Goal: Register for event/course

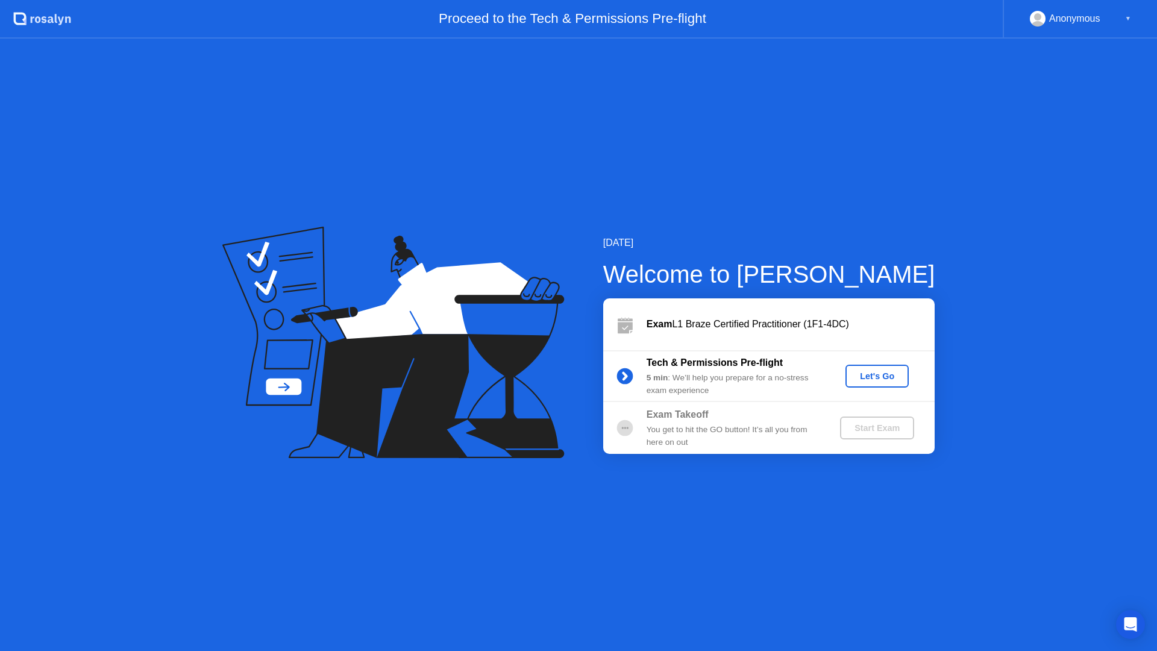
click at [1074, 22] on div "Anonymous" at bounding box center [1074, 19] width 51 height 16
click at [1132, 18] on div "Anonymous ▼" at bounding box center [1080, 19] width 154 height 39
click at [1129, 17] on div "▼" at bounding box center [1128, 19] width 6 height 16
click at [1061, 19] on div "Anonymous" at bounding box center [1074, 19] width 51 height 16
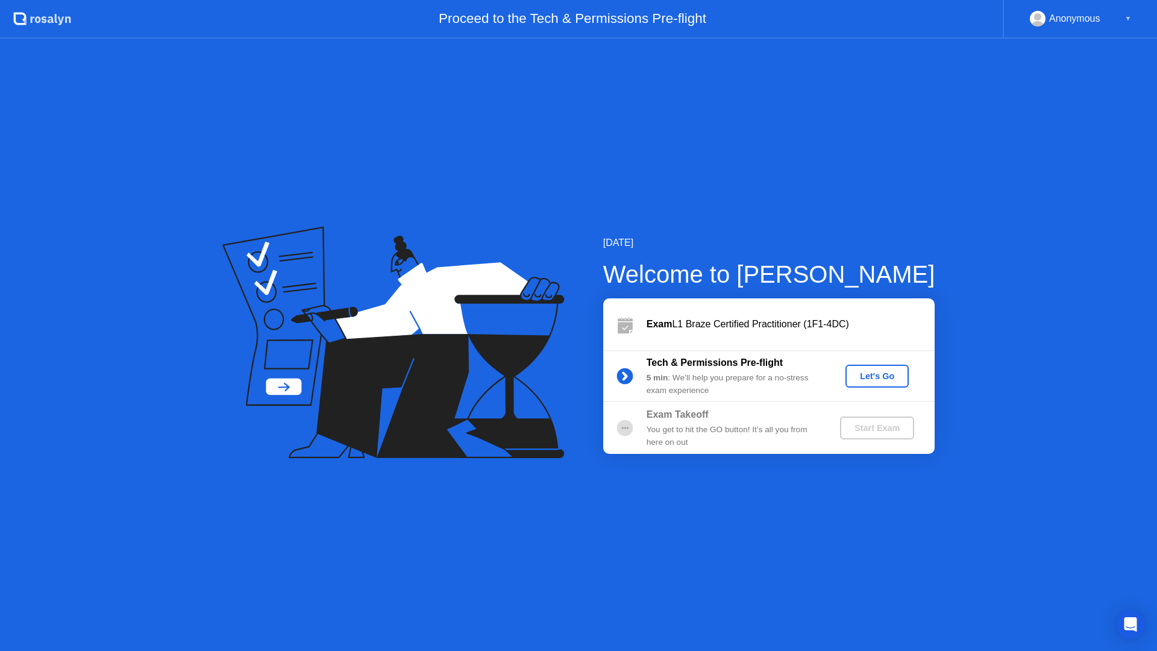
click at [1029, 19] on rect at bounding box center [1038, 21] width 20 height 17
click at [1054, 18] on div "Anonymous" at bounding box center [1074, 19] width 51 height 16
click at [1126, 18] on div "▼" at bounding box center [1128, 19] width 6 height 16
click at [1038, 19] on circle at bounding box center [1037, 16] width 7 height 7
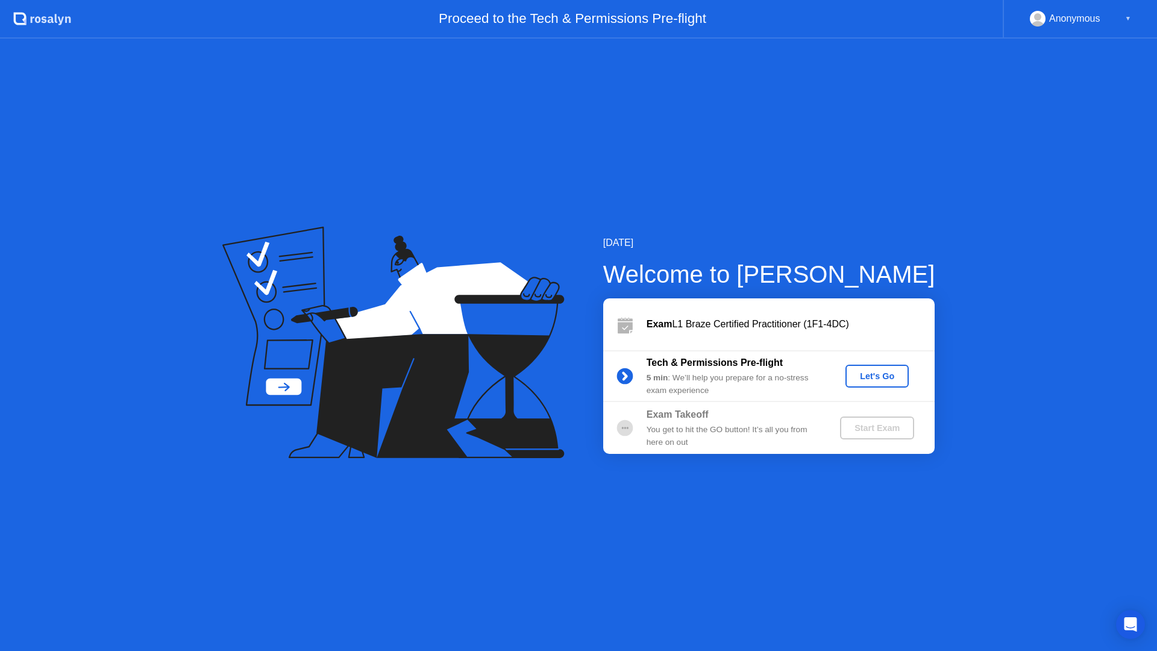
click at [874, 371] on div "Let's Go" at bounding box center [877, 376] width 54 height 10
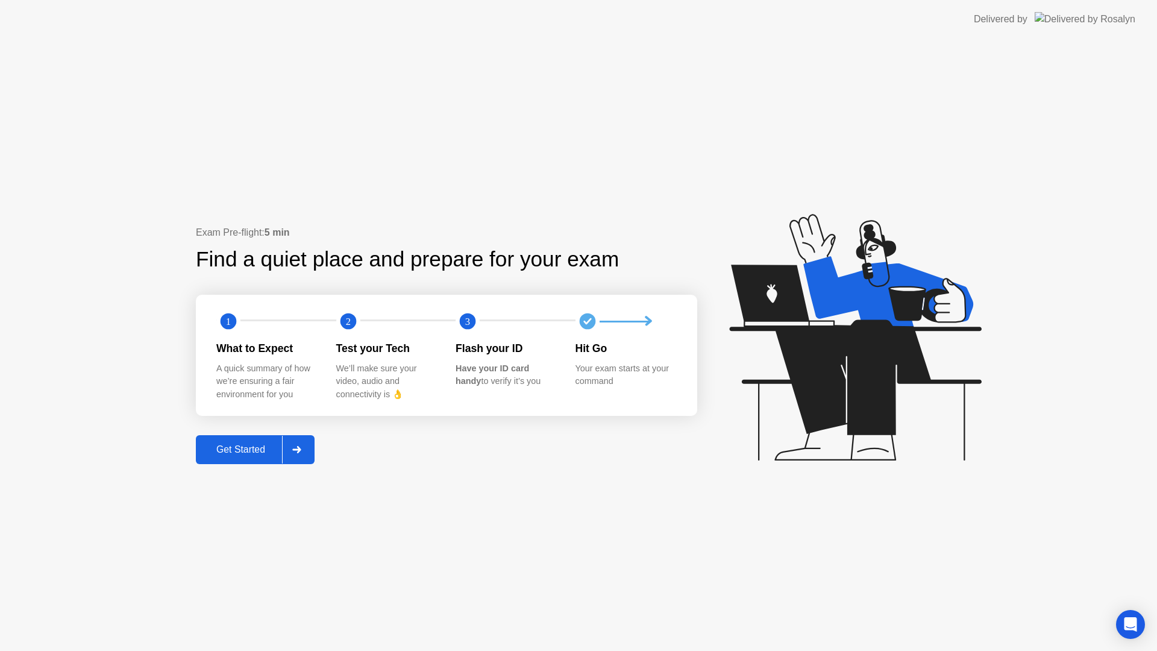
click at [308, 455] on div at bounding box center [296, 450] width 29 height 28
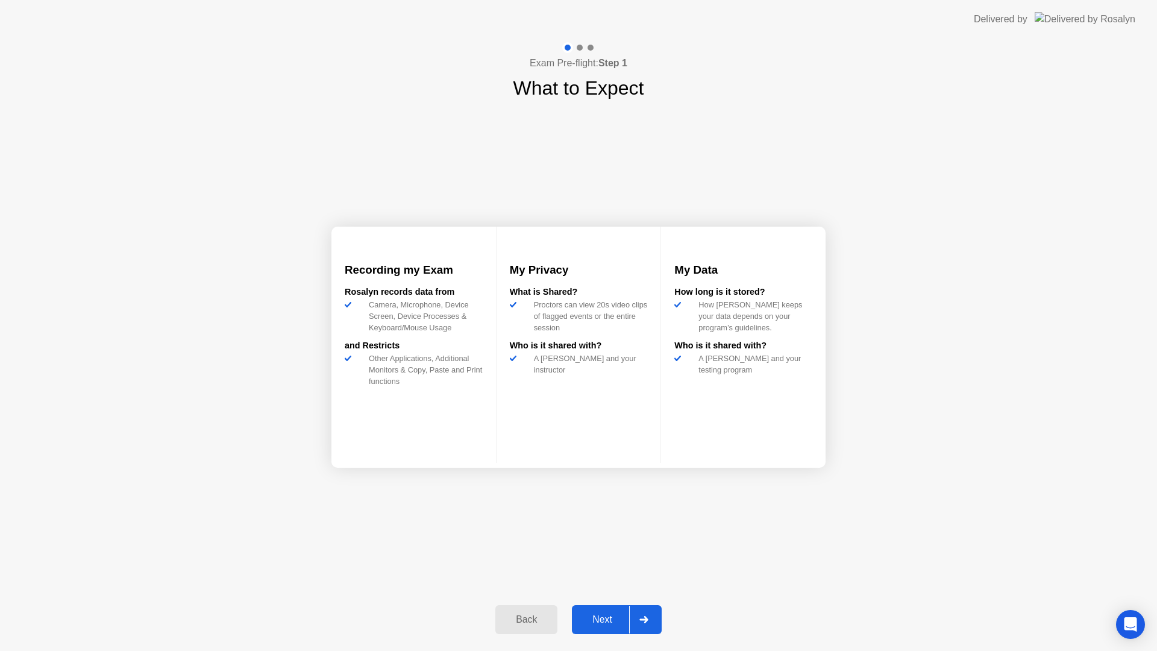
click at [713, 334] on div "How [PERSON_NAME] keeps your data depends on your program’s guidelines." at bounding box center [753, 316] width 119 height 35
click at [656, 621] on div at bounding box center [643, 620] width 29 height 28
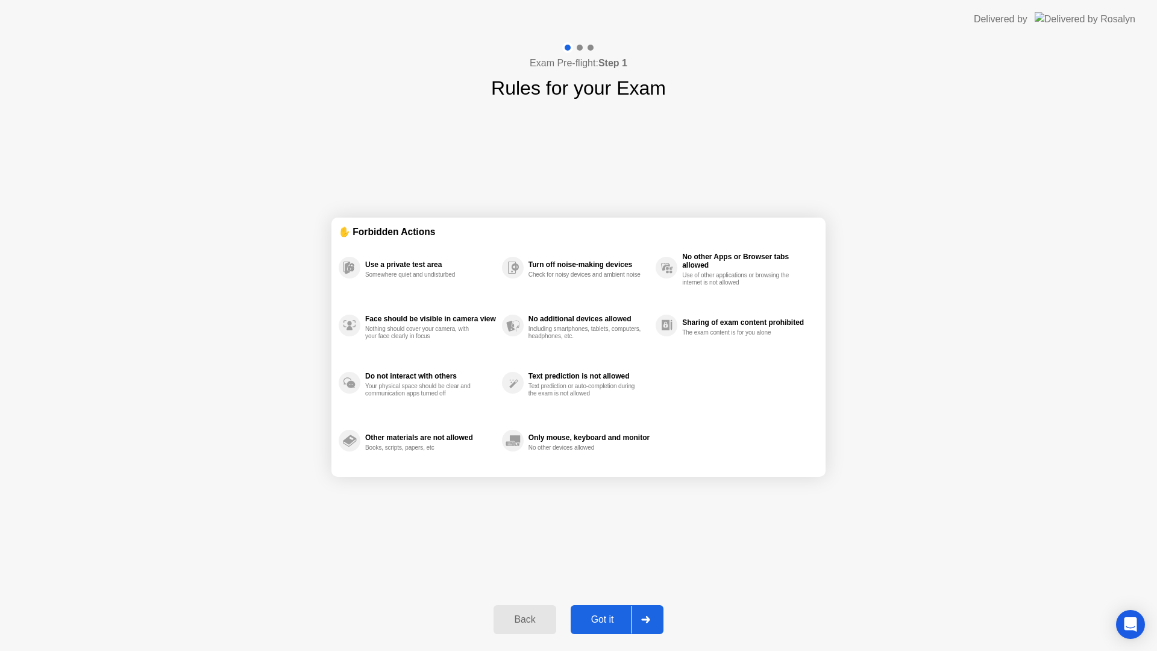
click at [548, 441] on div "Only mouse, keyboard and monitor" at bounding box center [588, 437] width 121 height 8
click at [561, 440] on div "Only mouse, keyboard and monitor" at bounding box center [588, 437] width 121 height 8
click at [603, 614] on div "Got it" at bounding box center [602, 619] width 57 height 11
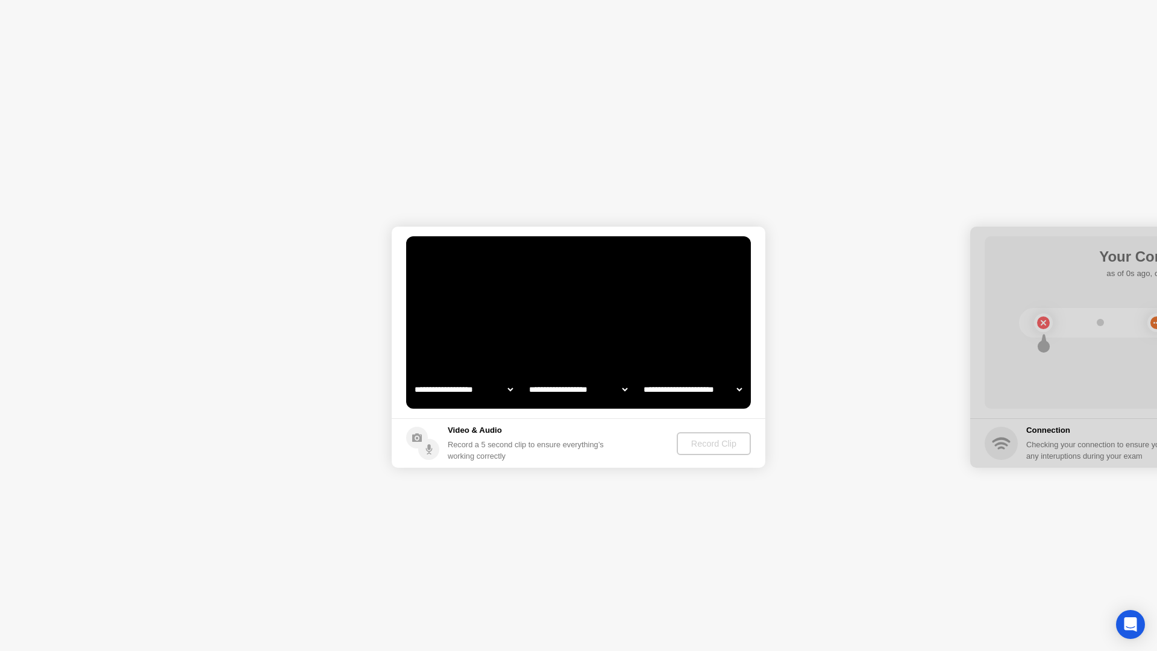
select select "**********"
select select "*******"
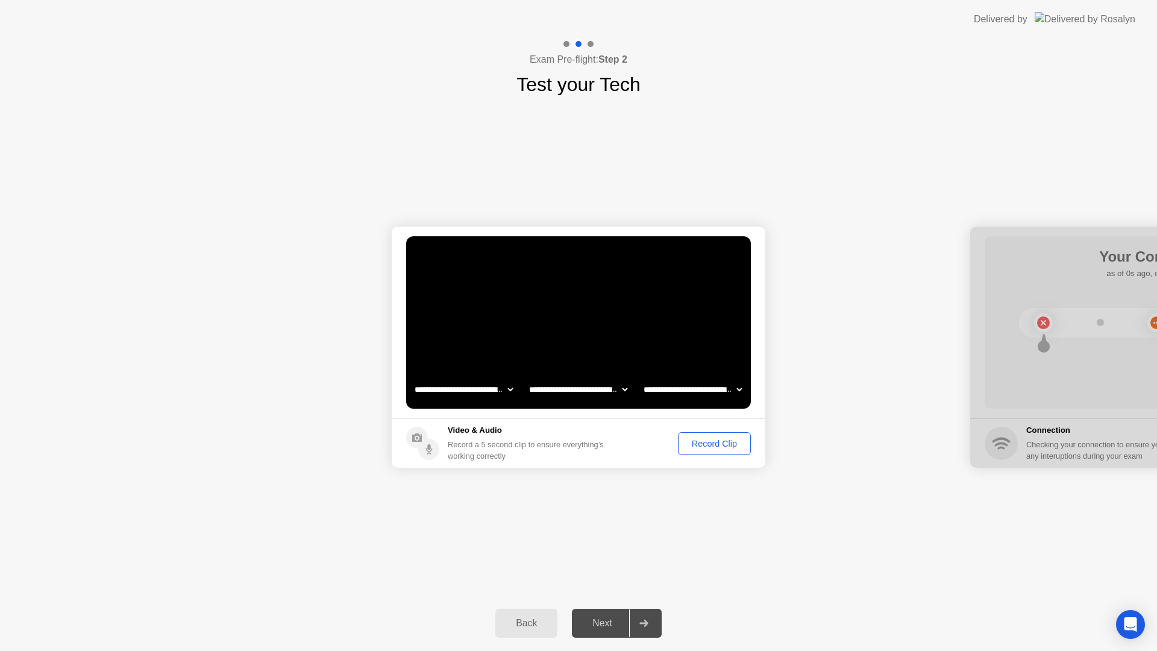
click at [568, 391] on select "**********" at bounding box center [578, 389] width 103 height 24
click at [690, 395] on select "**********" at bounding box center [692, 389] width 103 height 24
select select "**********"
click at [593, 394] on select "**********" at bounding box center [578, 389] width 103 height 24
click at [717, 396] on select "**********" at bounding box center [692, 389] width 103 height 24
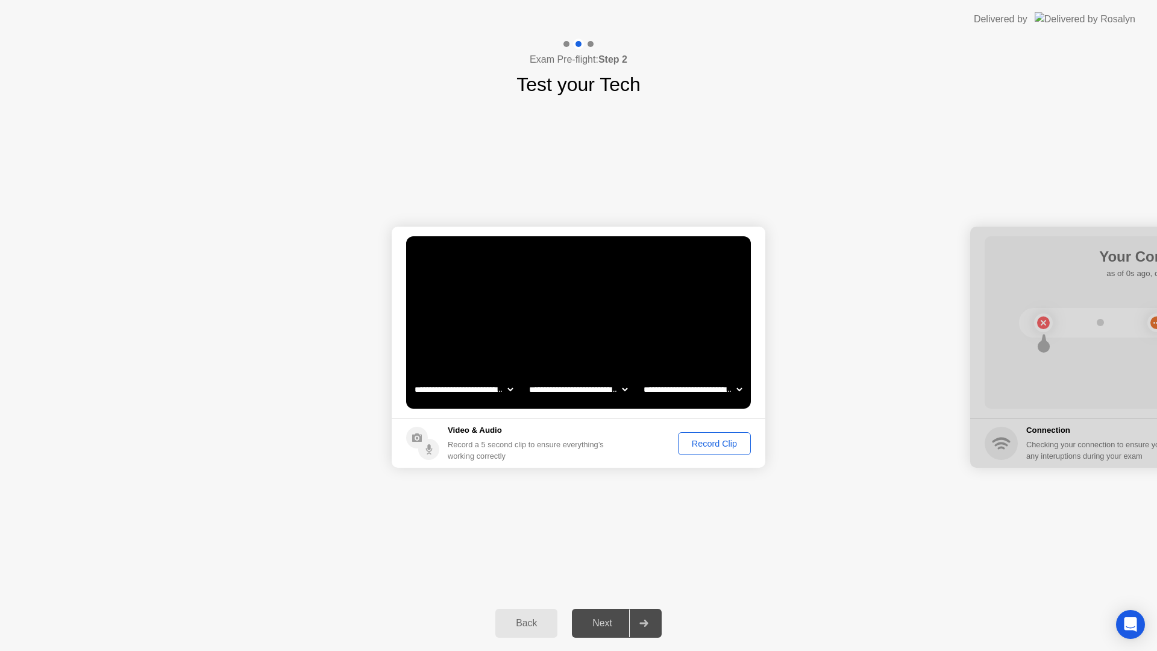
click at [484, 387] on select "**********" at bounding box center [463, 389] width 103 height 24
click at [713, 442] on div "Record Clip" at bounding box center [714, 444] width 64 height 10
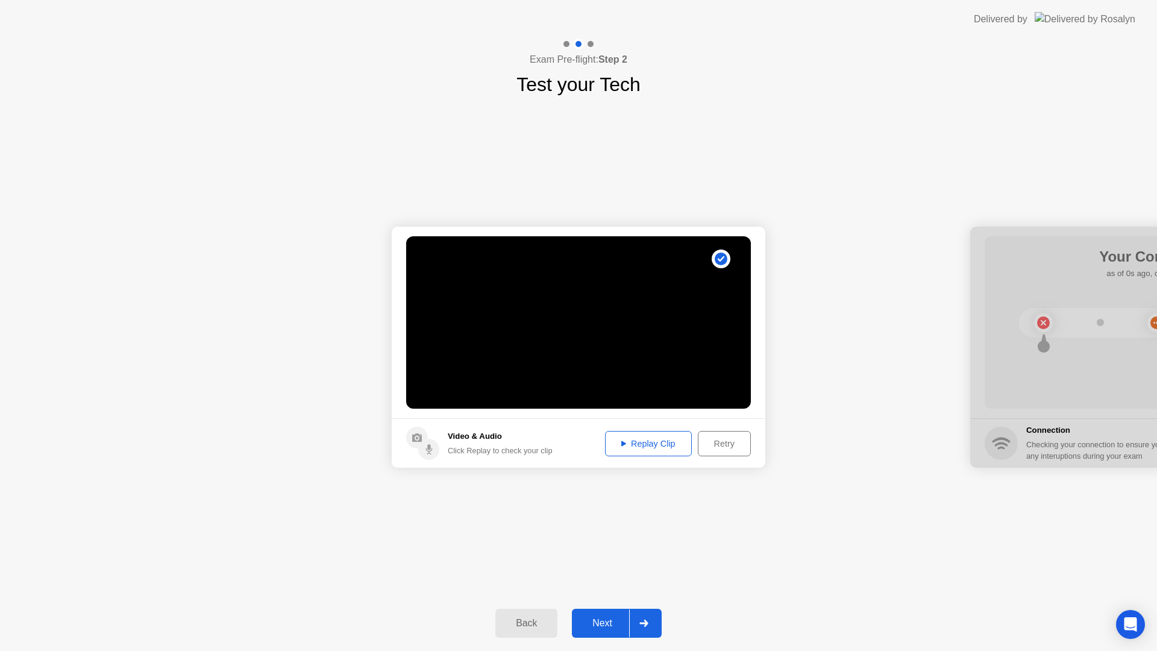
click at [652, 441] on div "Replay Clip" at bounding box center [648, 444] width 78 height 10
click at [684, 443] on div "Replay Clip" at bounding box center [648, 444] width 78 height 10
click at [1044, 328] on div at bounding box center [1157, 347] width 374 height 241
click at [720, 256] on circle at bounding box center [721, 258] width 13 height 13
click at [610, 622] on div "Next" at bounding box center [602, 623] width 54 height 11
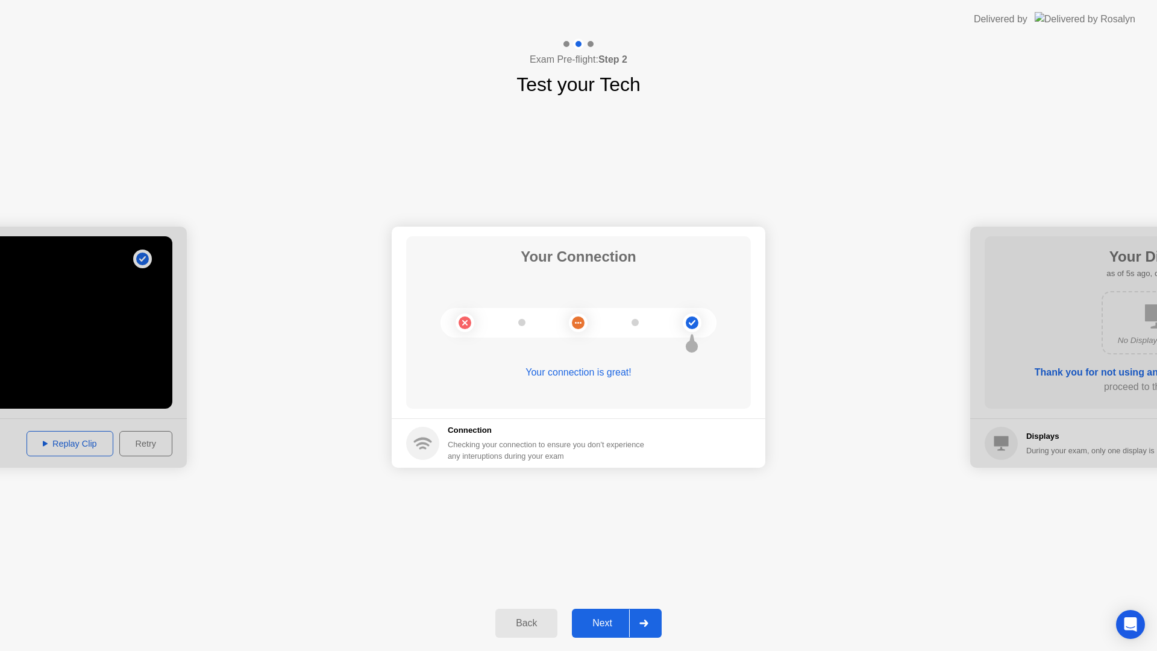
click at [618, 618] on div "Next" at bounding box center [602, 623] width 54 height 11
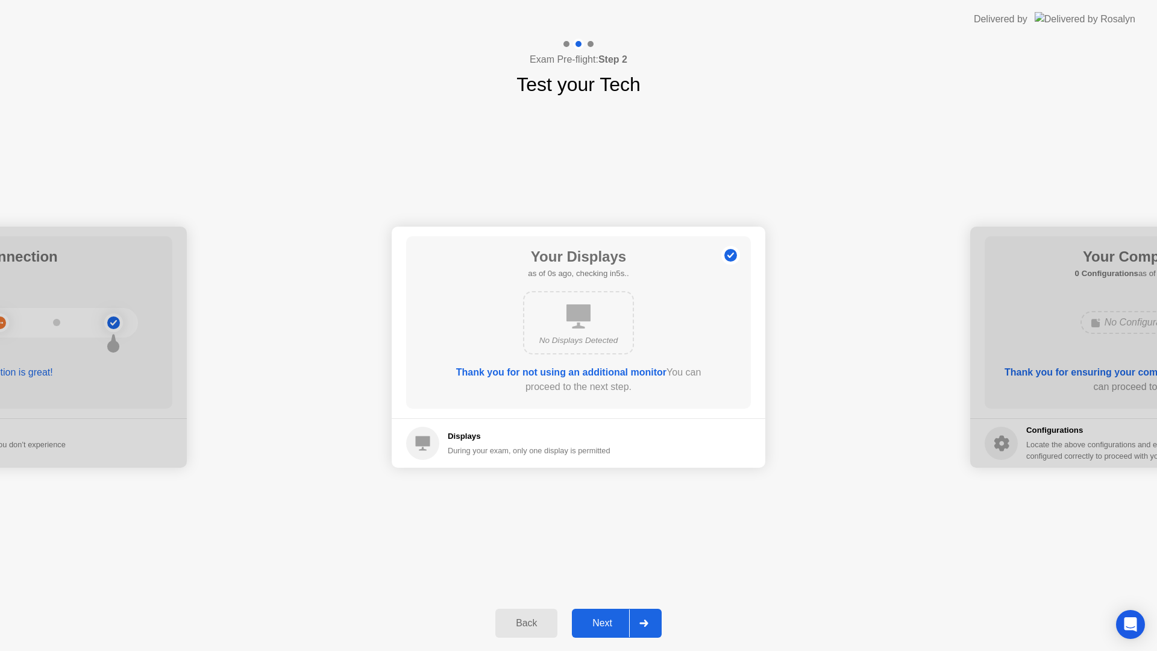
click at [610, 618] on div "Next" at bounding box center [602, 623] width 54 height 11
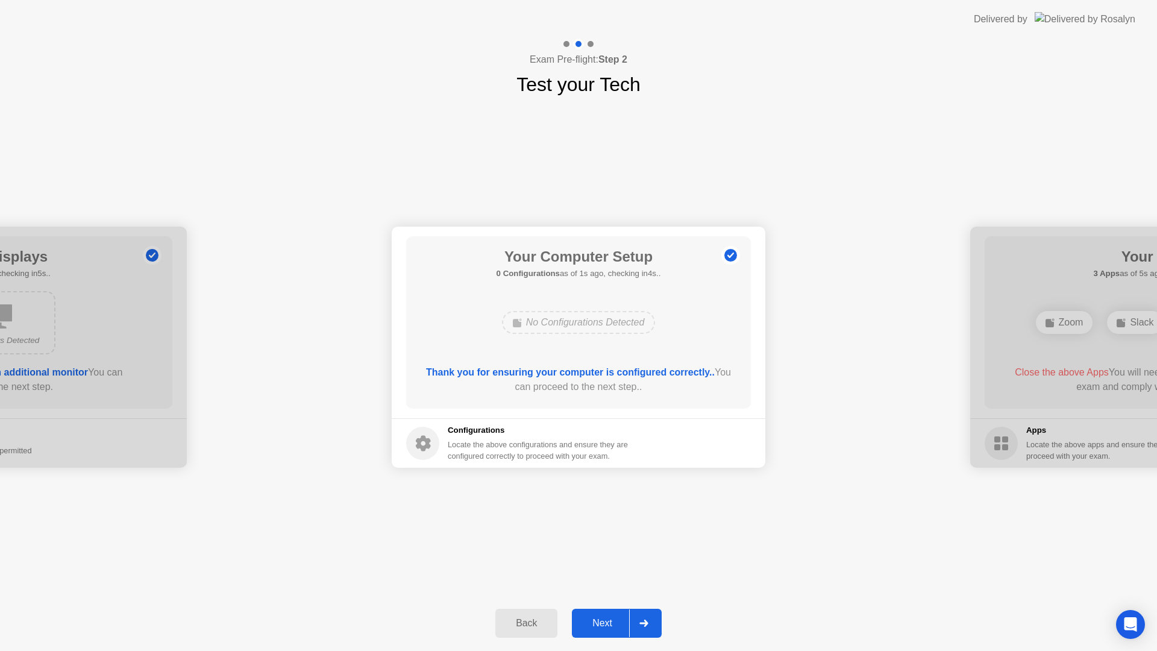
click at [610, 618] on div "Next" at bounding box center [602, 623] width 54 height 11
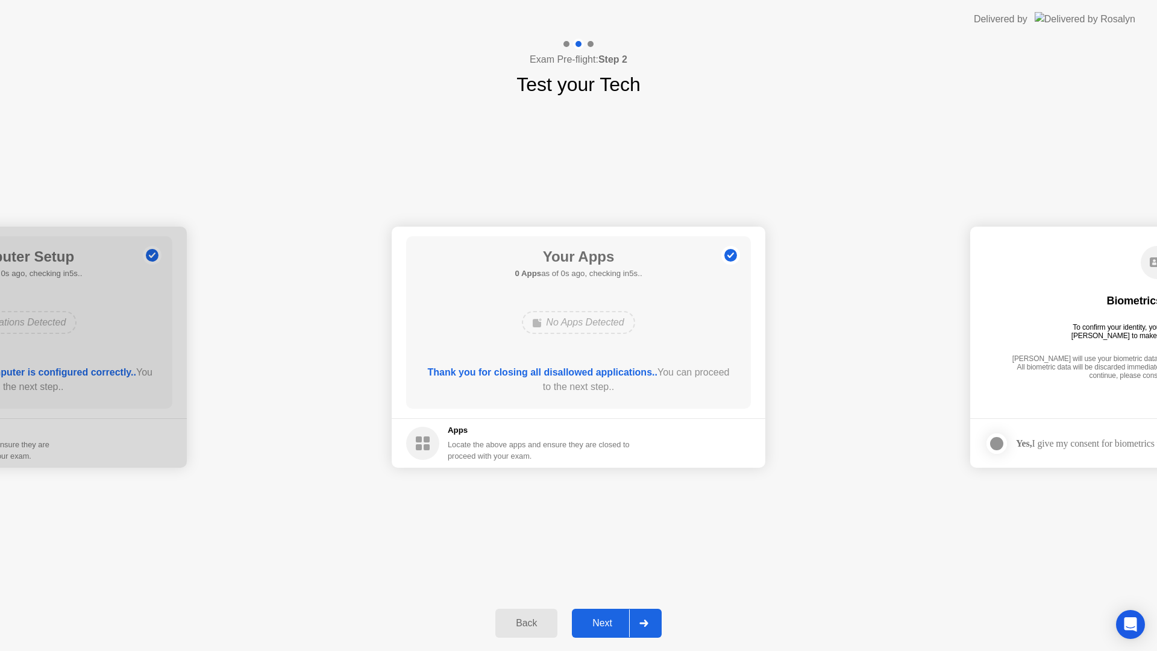
click at [602, 626] on div "Next" at bounding box center [602, 623] width 54 height 11
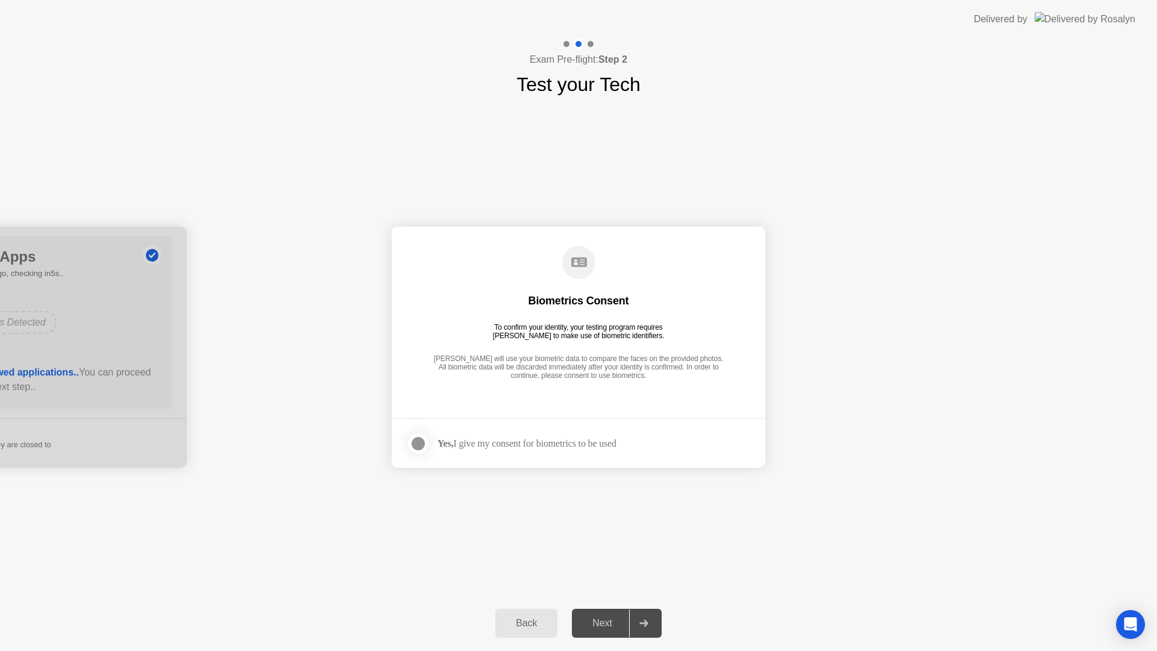
click at [418, 443] on div at bounding box center [418, 443] width 14 height 14
click at [607, 614] on button "Next" at bounding box center [617, 623] width 90 height 29
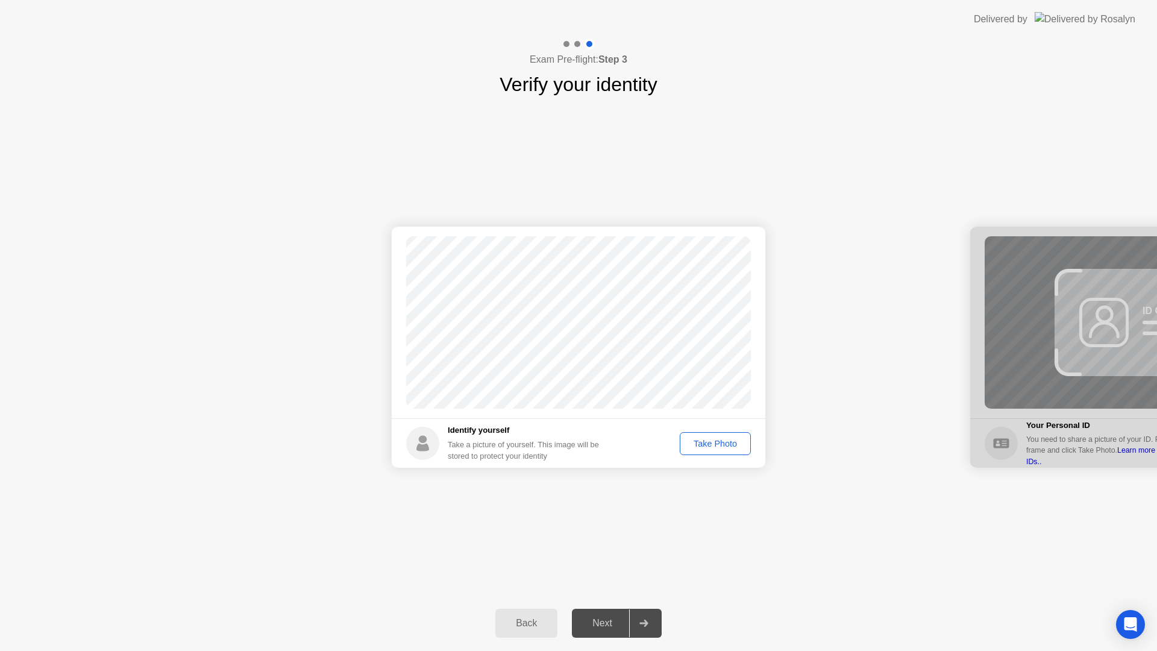
click at [718, 444] on div "Take Photo" at bounding box center [715, 444] width 63 height 10
click at [731, 442] on div "Retake" at bounding box center [723, 444] width 47 height 10
click at [731, 442] on div "Take Photo" at bounding box center [715, 444] width 63 height 10
click at [715, 447] on div "Retake" at bounding box center [723, 444] width 47 height 10
click at [715, 447] on div "Take Photo" at bounding box center [715, 444] width 63 height 10
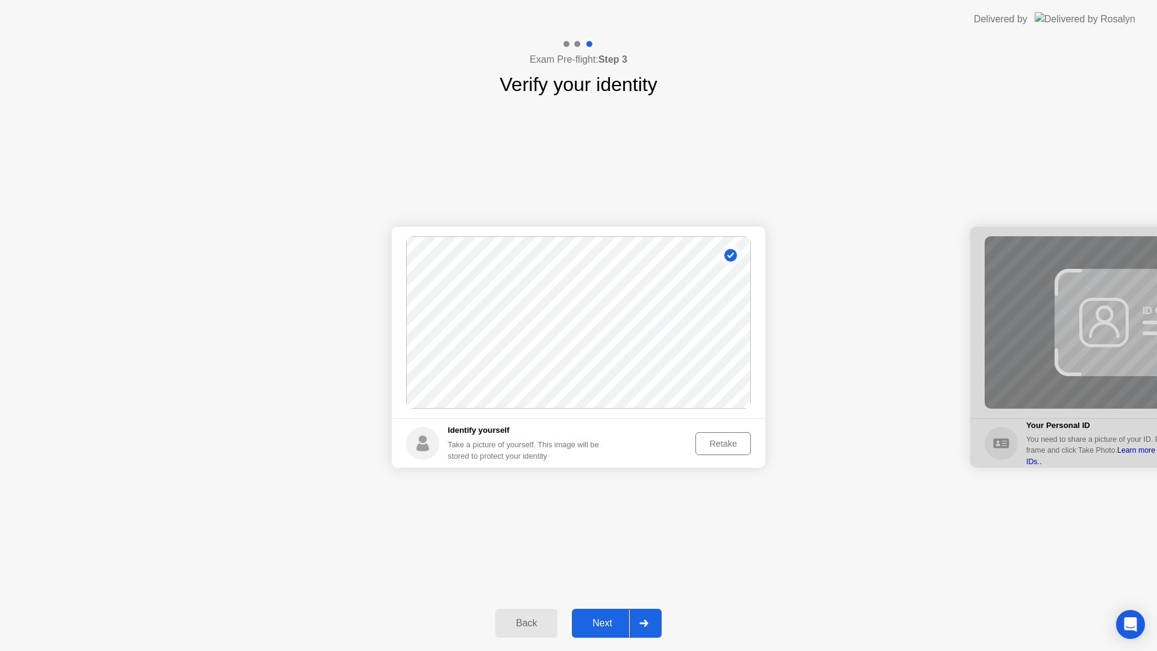
click at [715, 447] on div "Retake" at bounding box center [723, 444] width 47 height 10
click at [715, 447] on div "Take Photo" at bounding box center [715, 444] width 63 height 10
click at [715, 447] on div "Retake" at bounding box center [723, 444] width 47 height 10
click at [715, 447] on div "Take Photo" at bounding box center [715, 444] width 63 height 10
click at [600, 621] on div "Next" at bounding box center [602, 623] width 54 height 11
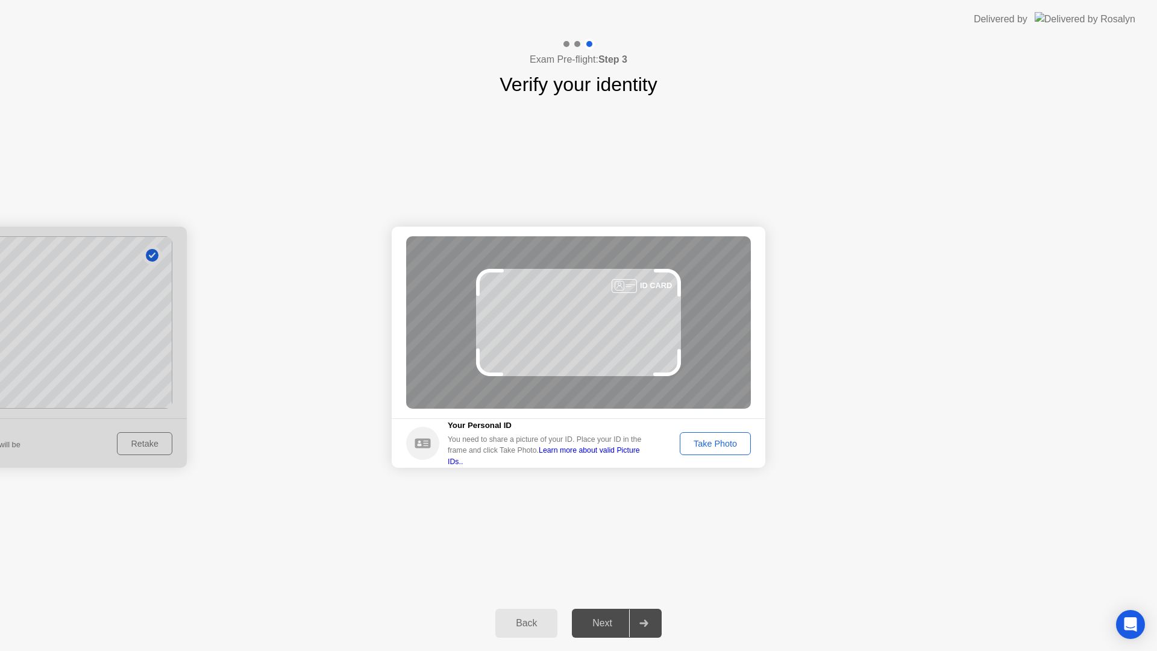
click at [728, 448] on div "Take Photo" at bounding box center [715, 444] width 63 height 10
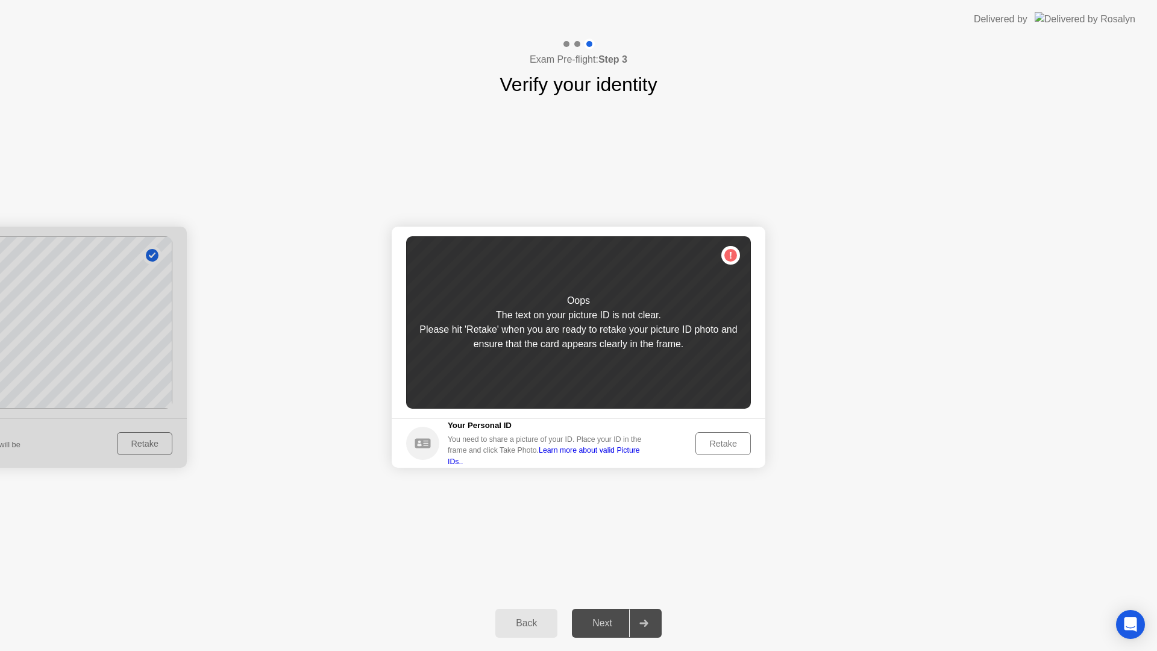
click at [716, 443] on div "Retake" at bounding box center [723, 444] width 47 height 10
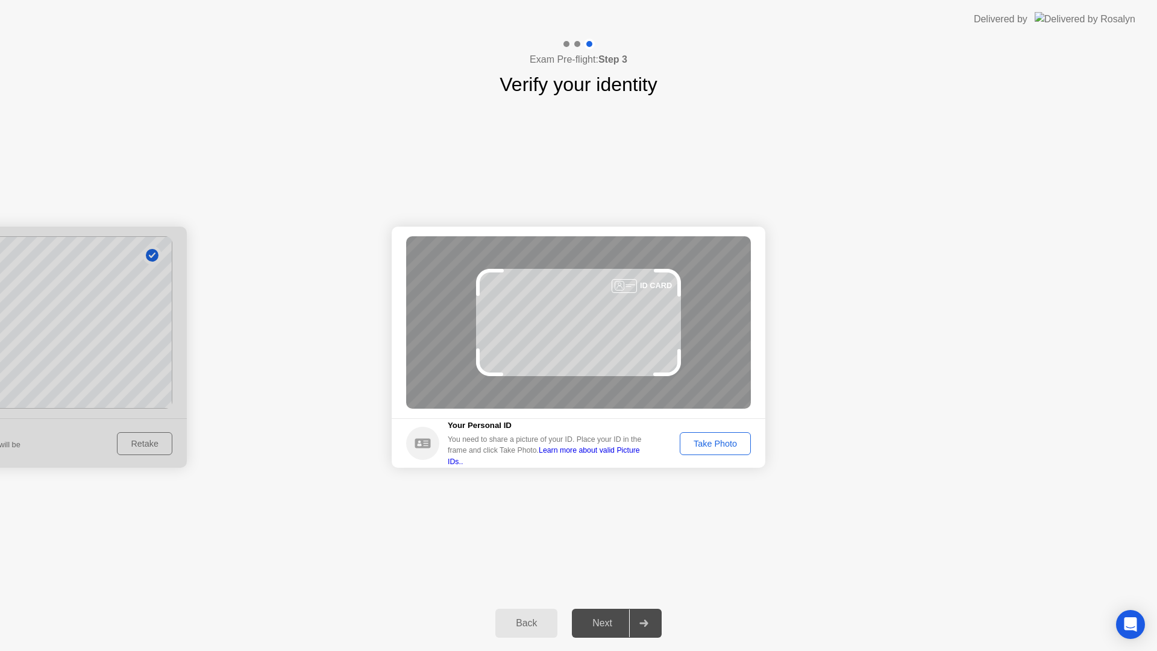
click at [733, 439] on div "Take Photo" at bounding box center [715, 444] width 63 height 10
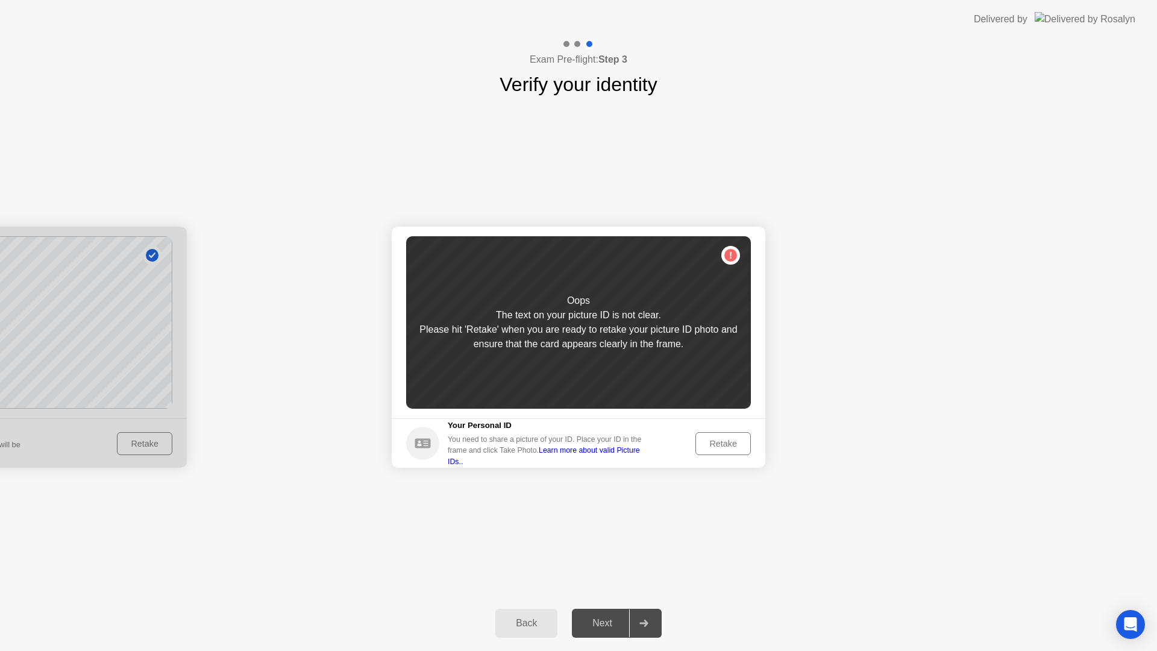
click at [728, 440] on div "Retake" at bounding box center [723, 444] width 47 height 10
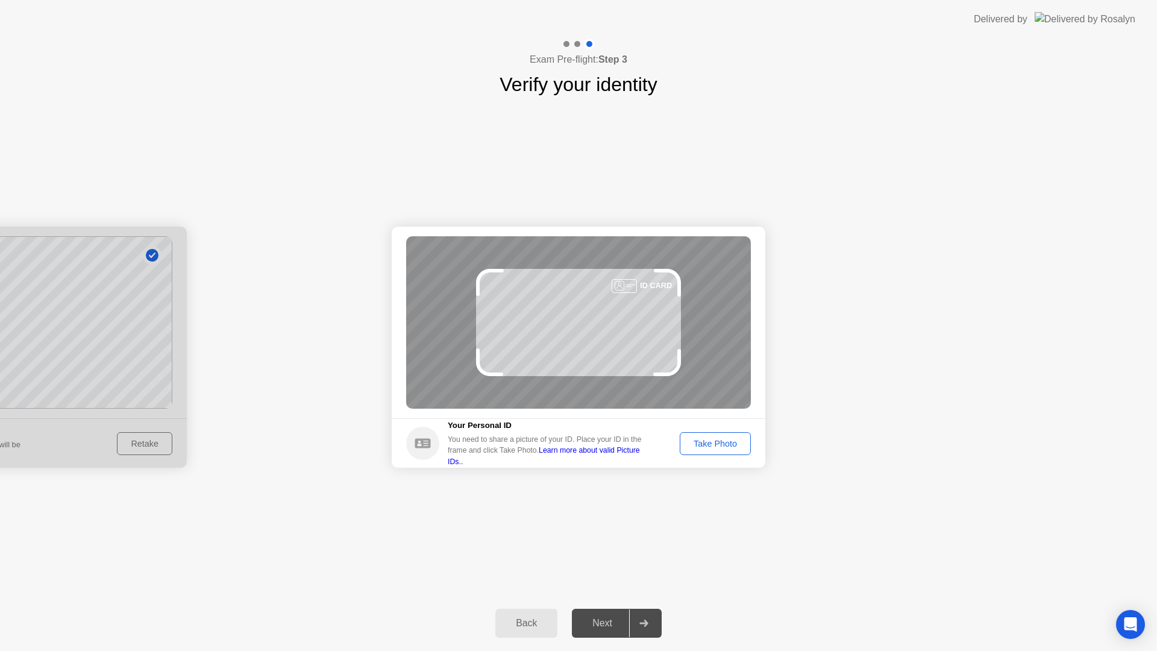
click at [736, 439] on div "Take Photo" at bounding box center [715, 444] width 63 height 10
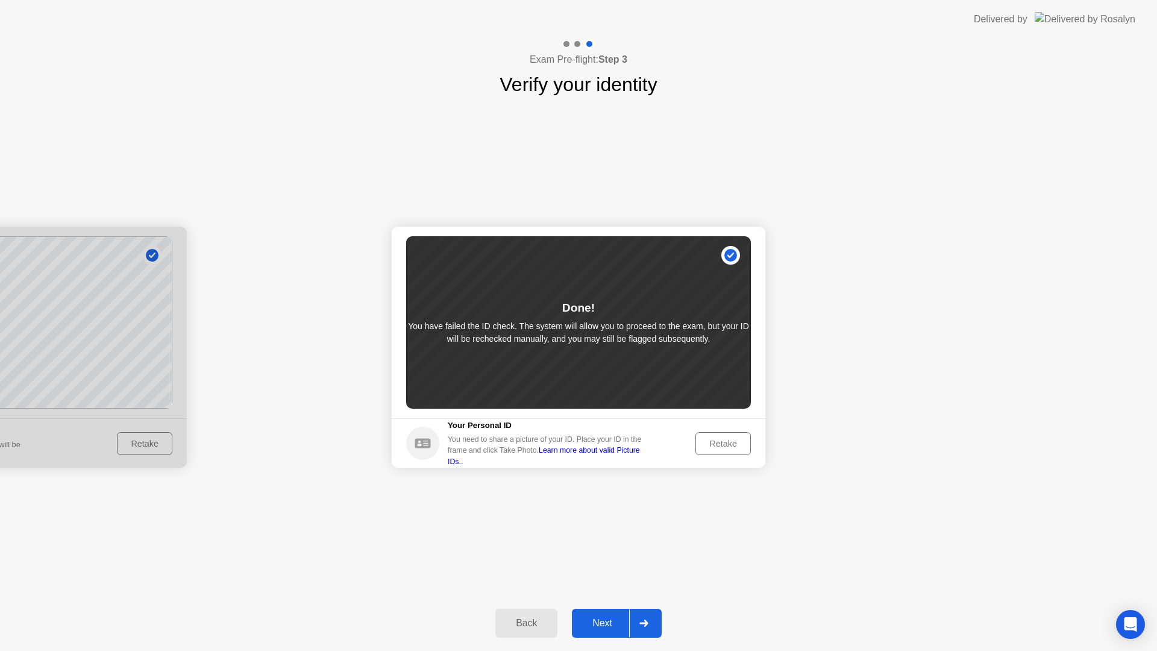
click at [716, 440] on div "Retake" at bounding box center [723, 444] width 47 height 10
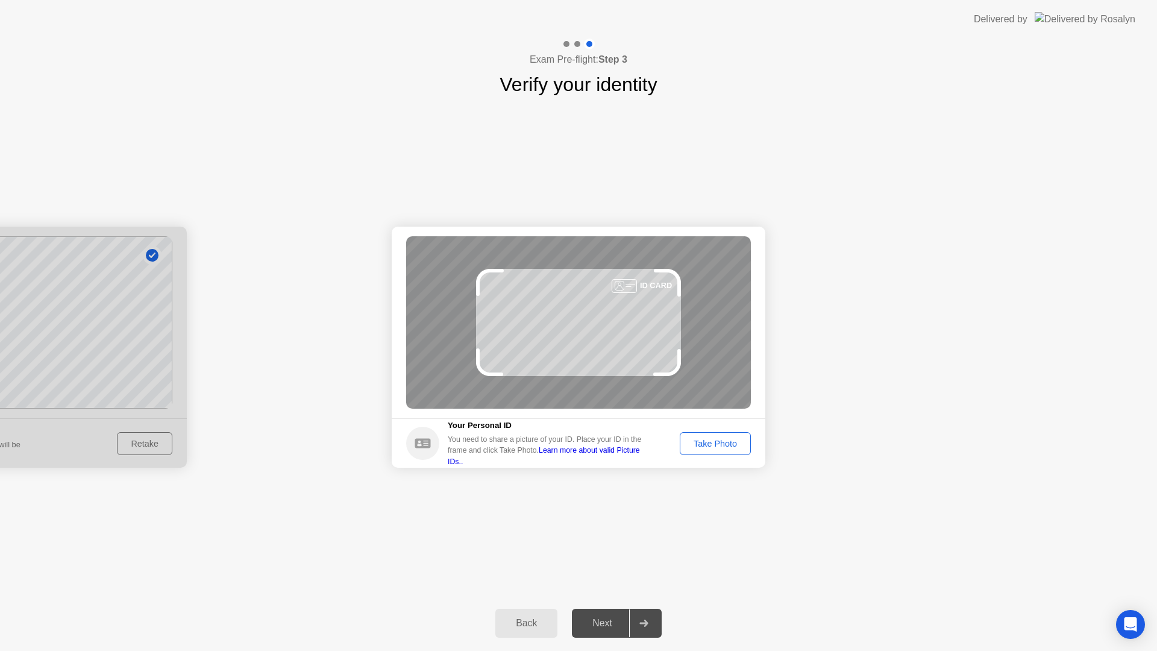
click at [727, 444] on div "Take Photo" at bounding box center [715, 444] width 63 height 10
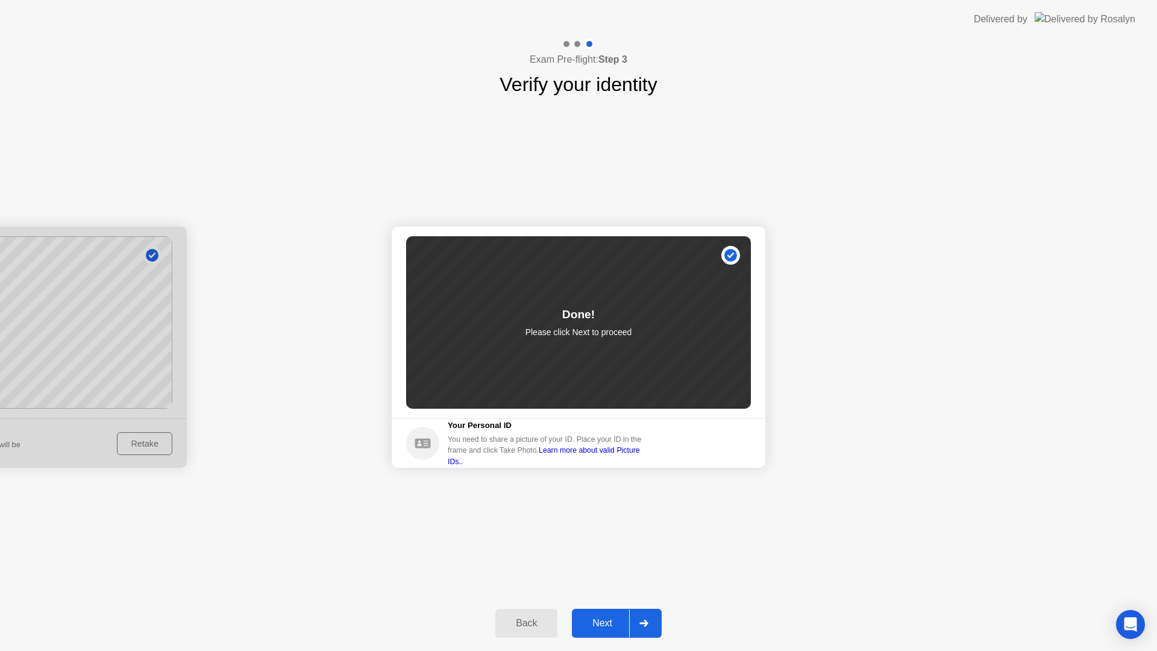
click at [615, 612] on button "Next" at bounding box center [617, 623] width 90 height 29
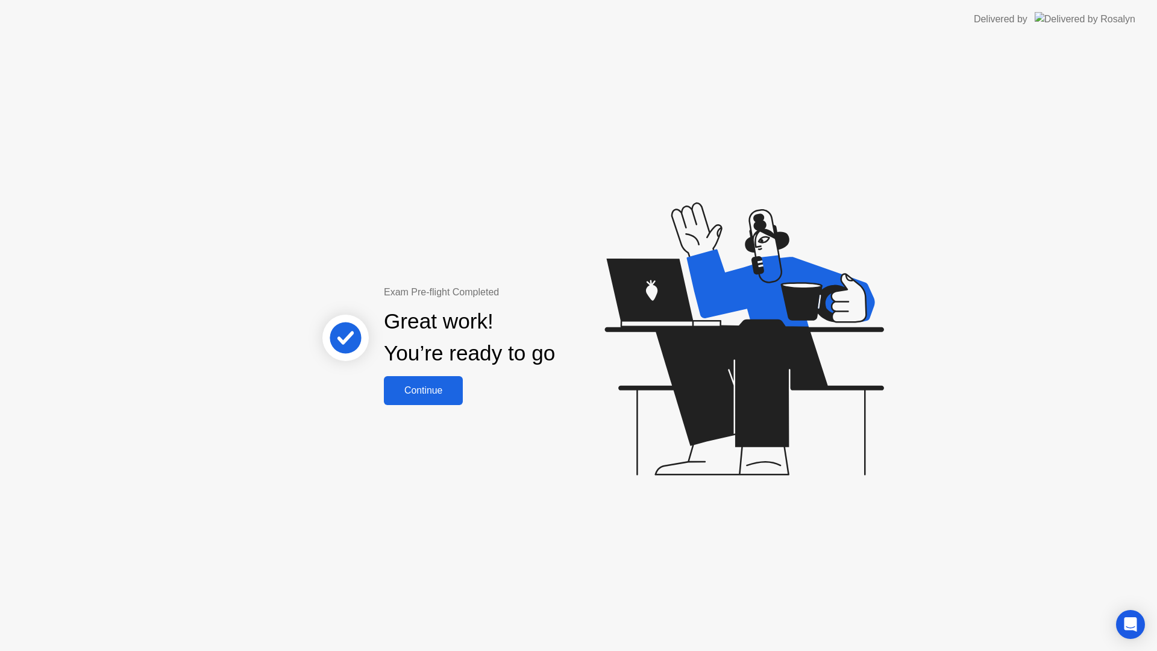
click at [455, 394] on div "Continue" at bounding box center [423, 390] width 72 height 11
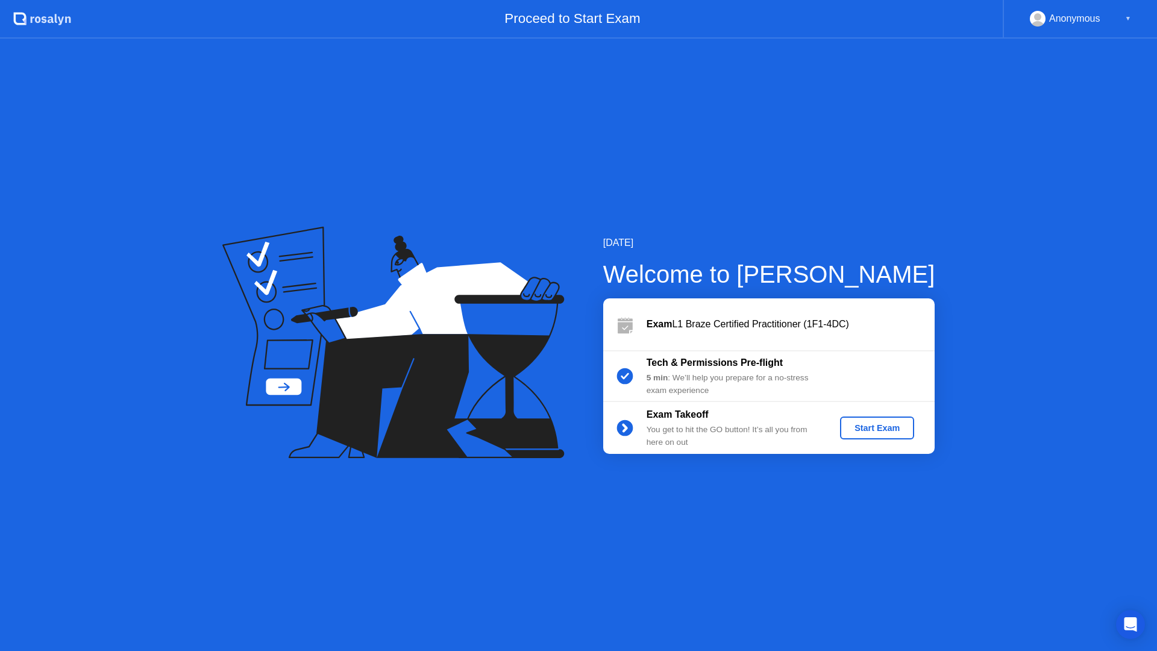
click at [868, 431] on div "Start Exam" at bounding box center [877, 428] width 64 height 10
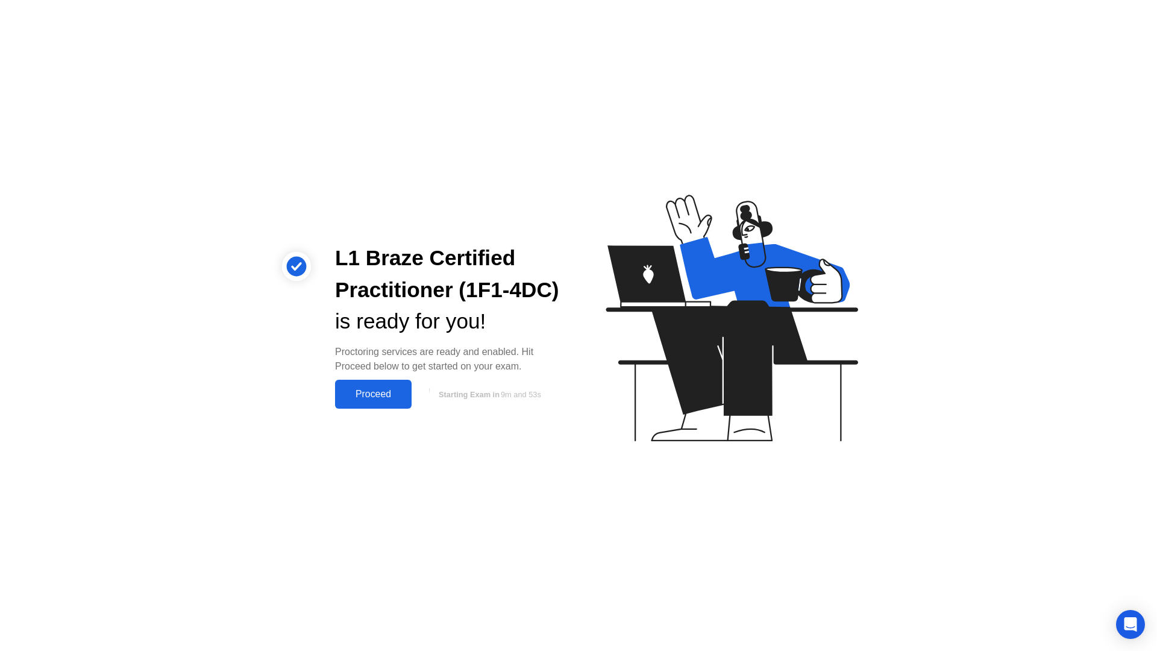
click at [396, 401] on button "Proceed" at bounding box center [373, 394] width 77 height 29
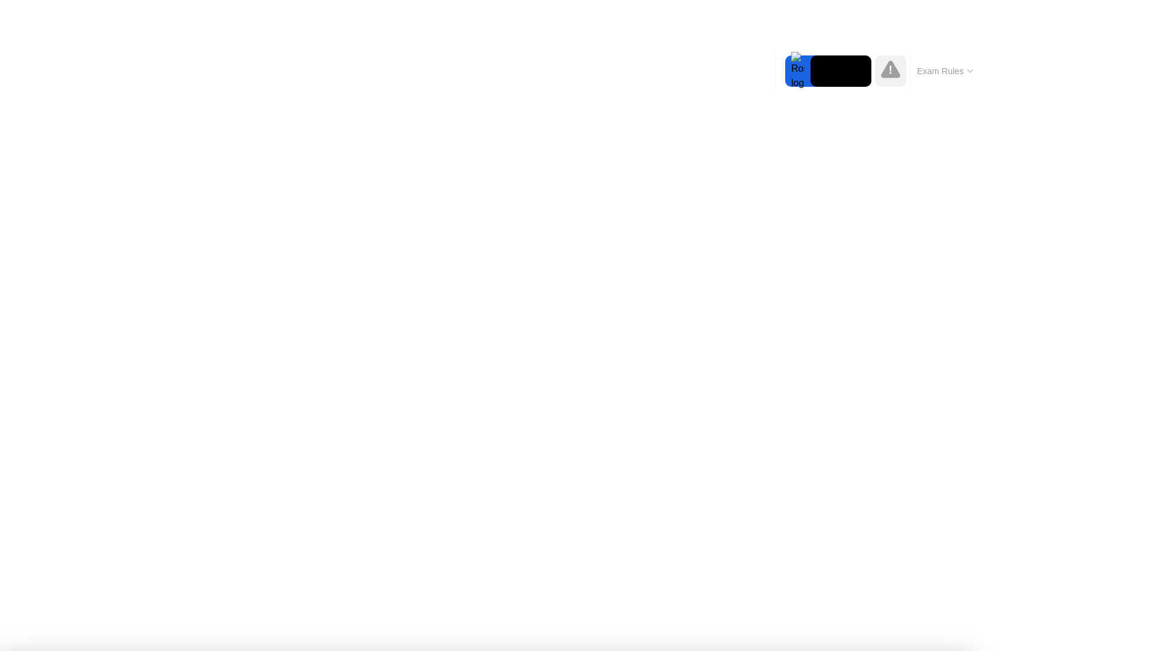
click at [891, 78] on icon at bounding box center [890, 68] width 19 height 17
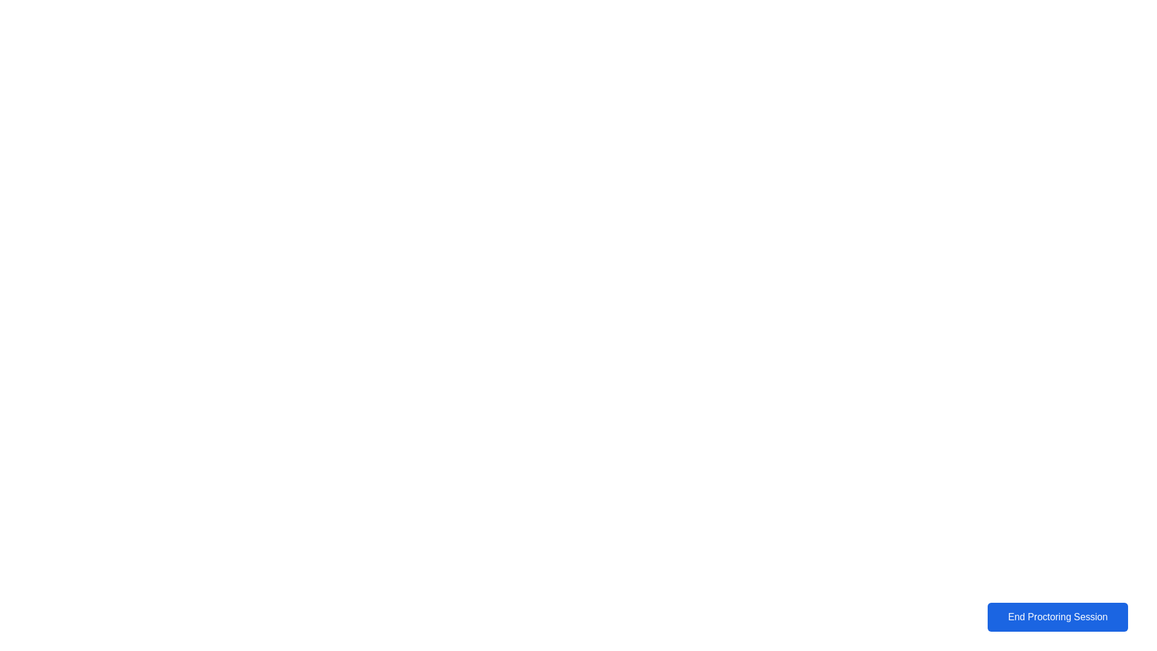
click at [1014, 617] on div "End Proctoring Session" at bounding box center [1057, 617] width 133 height 11
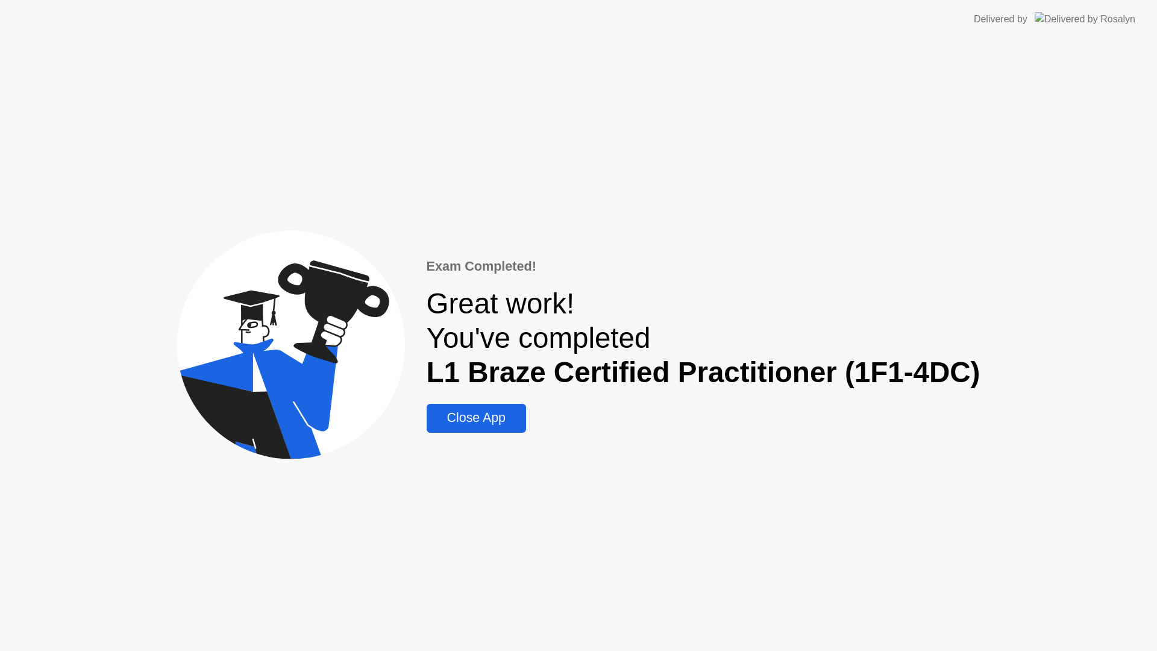
click at [513, 417] on div "Close App" at bounding box center [476, 417] width 92 height 15
